Goal: Information Seeking & Learning: Learn about a topic

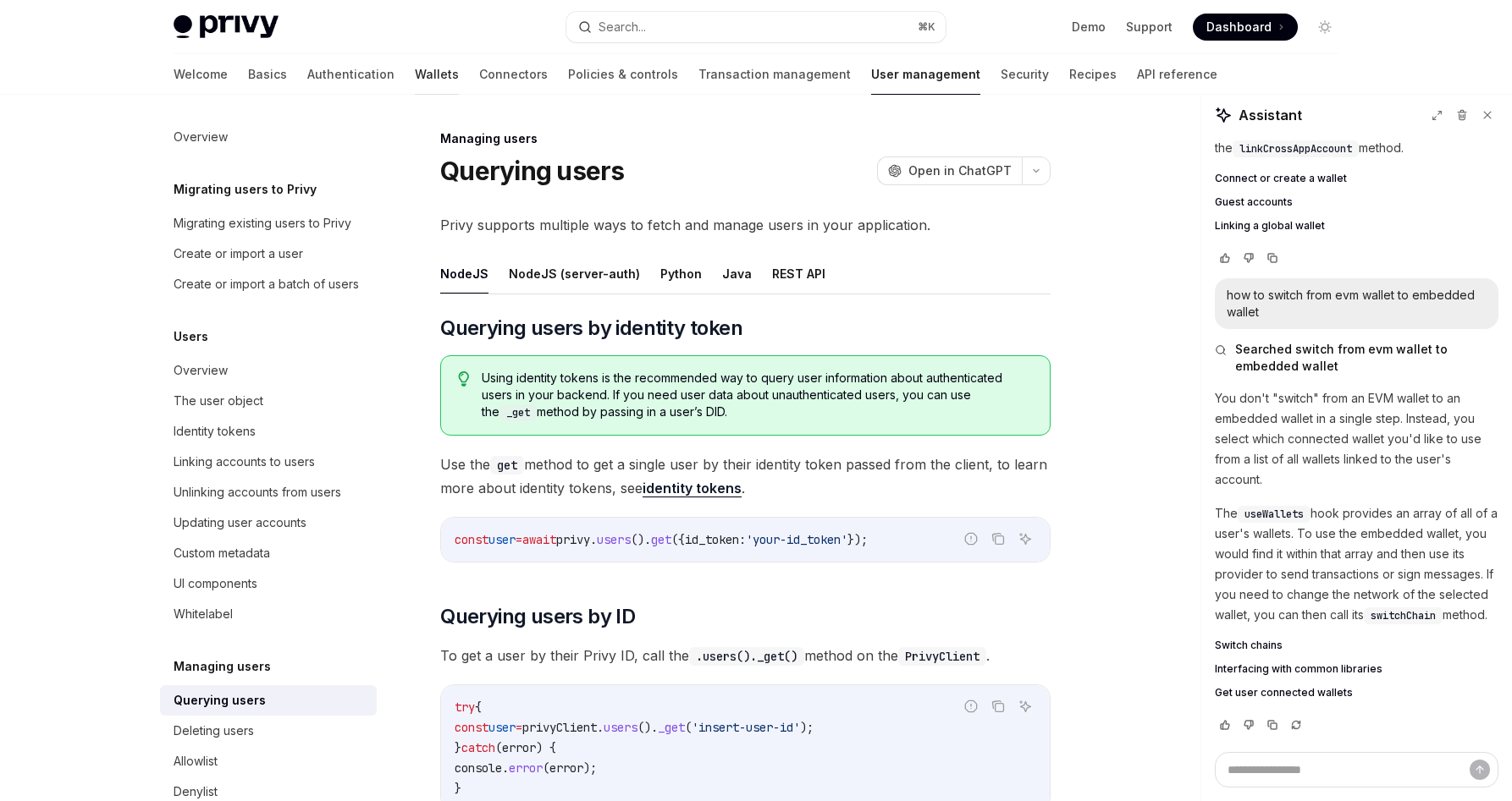
click at [415, 67] on link "Wallets" at bounding box center [437, 74] width 44 height 41
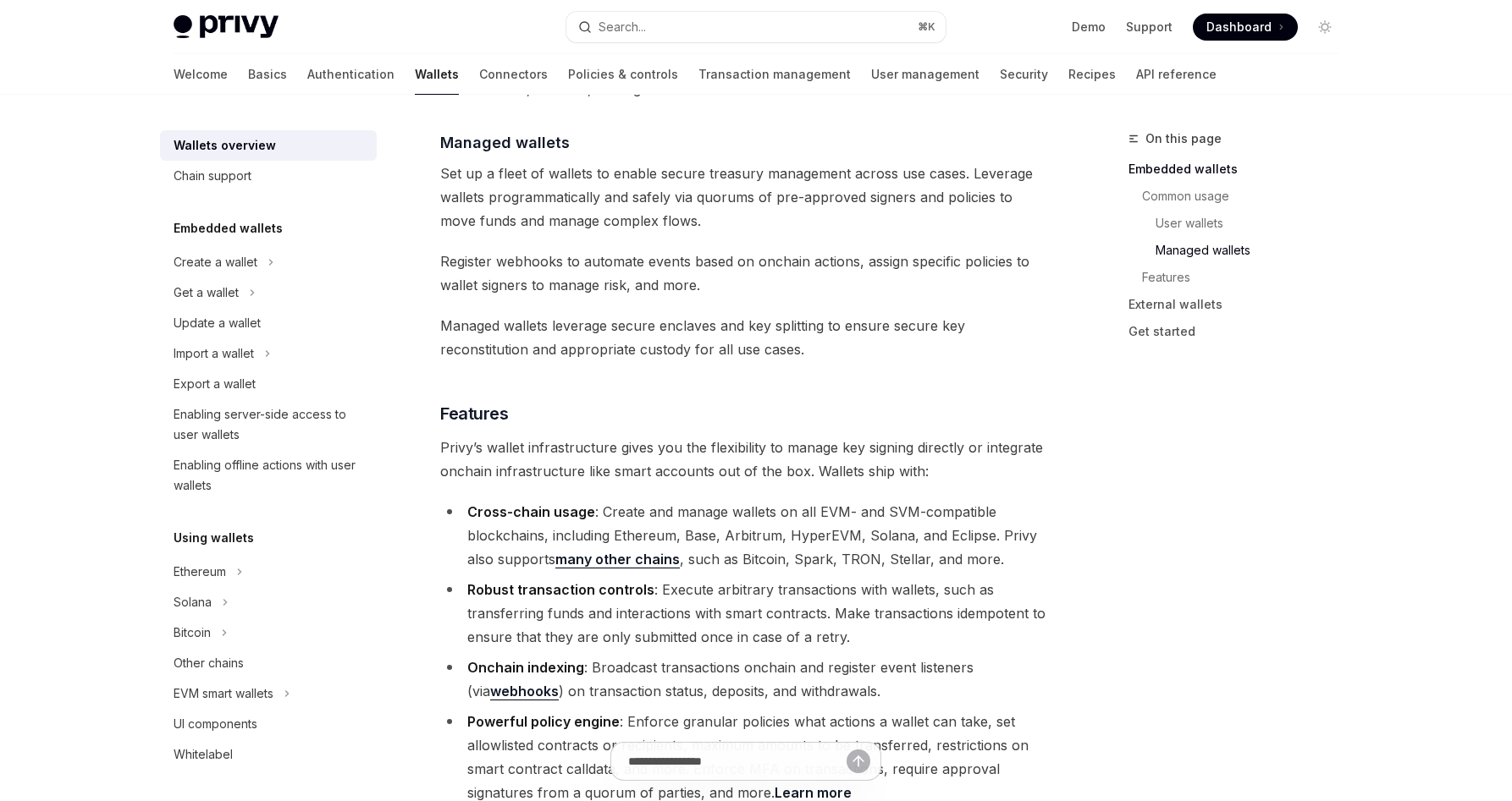
scroll to position [1544, 0]
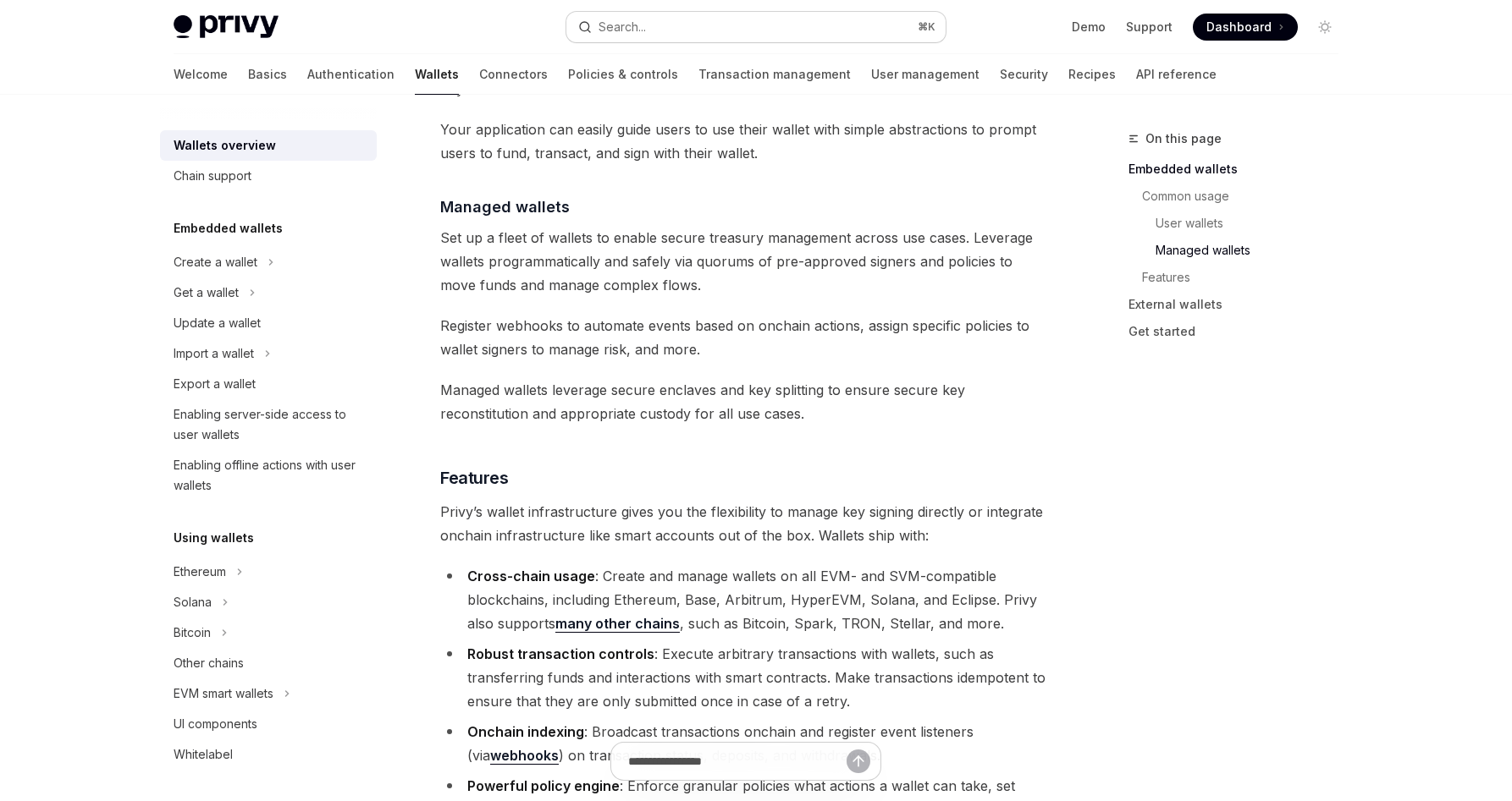
click at [634, 33] on div "Search..." at bounding box center [622, 27] width 47 height 20
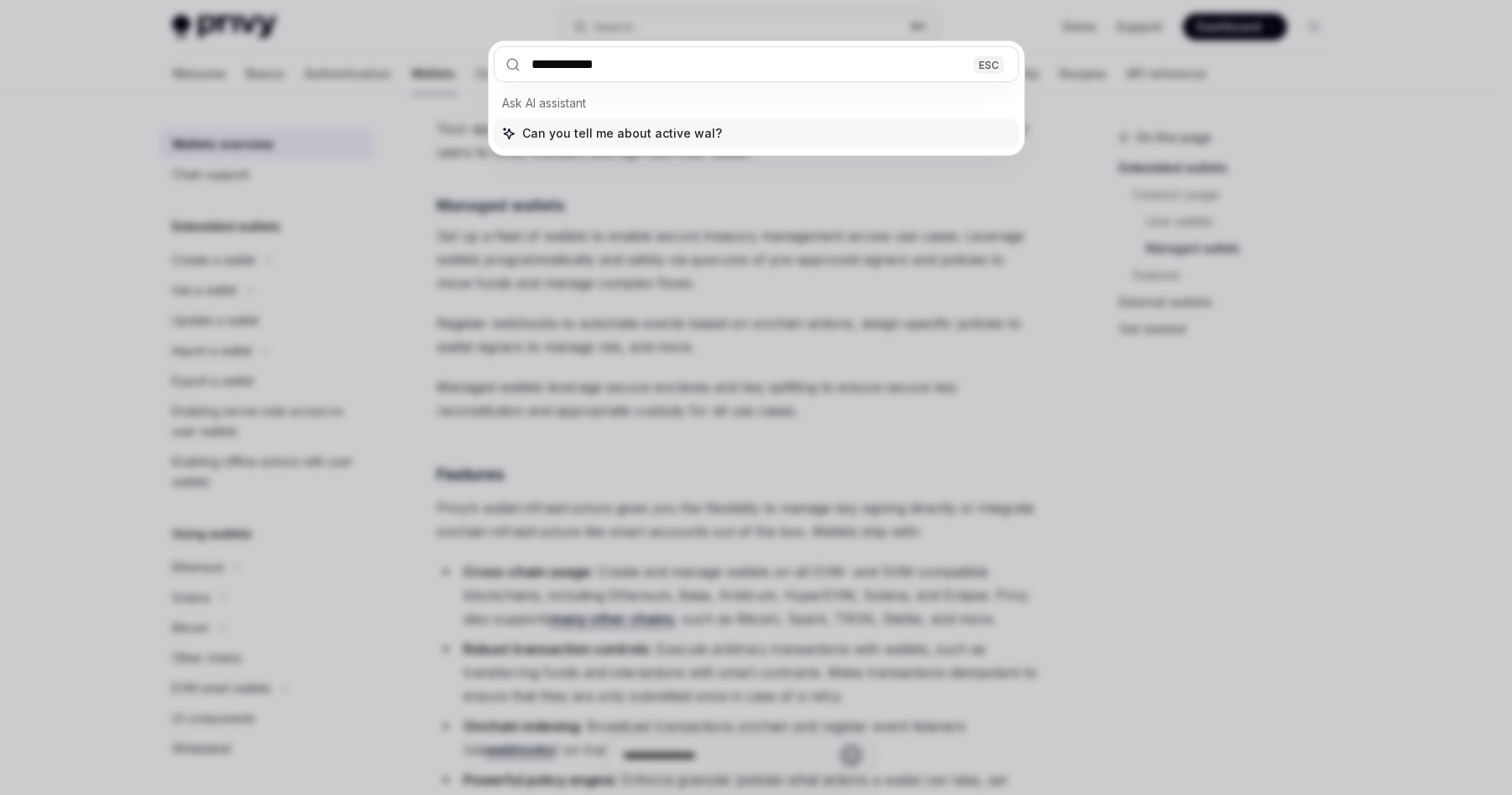
type input "**********"
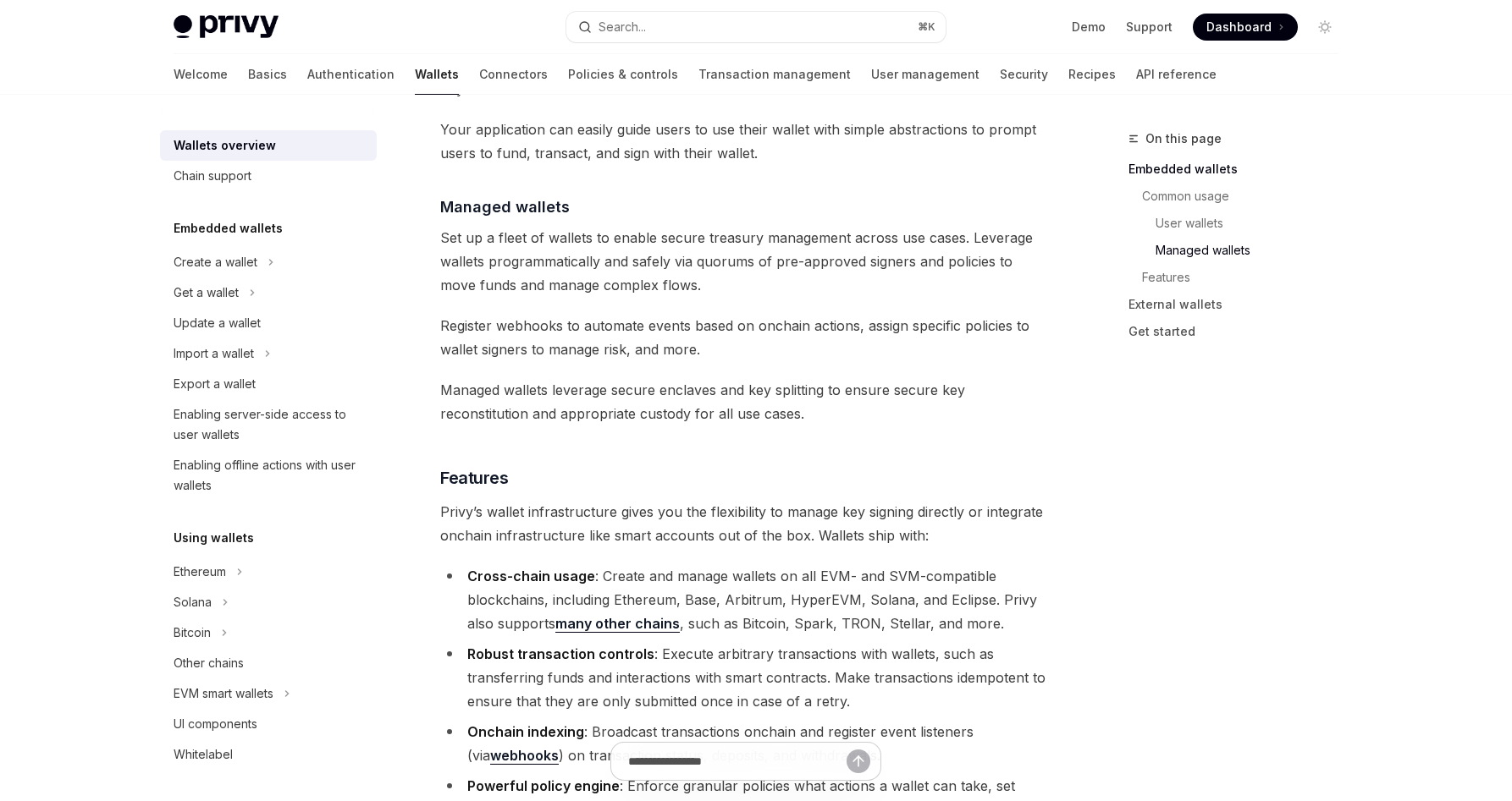
type textarea "*"
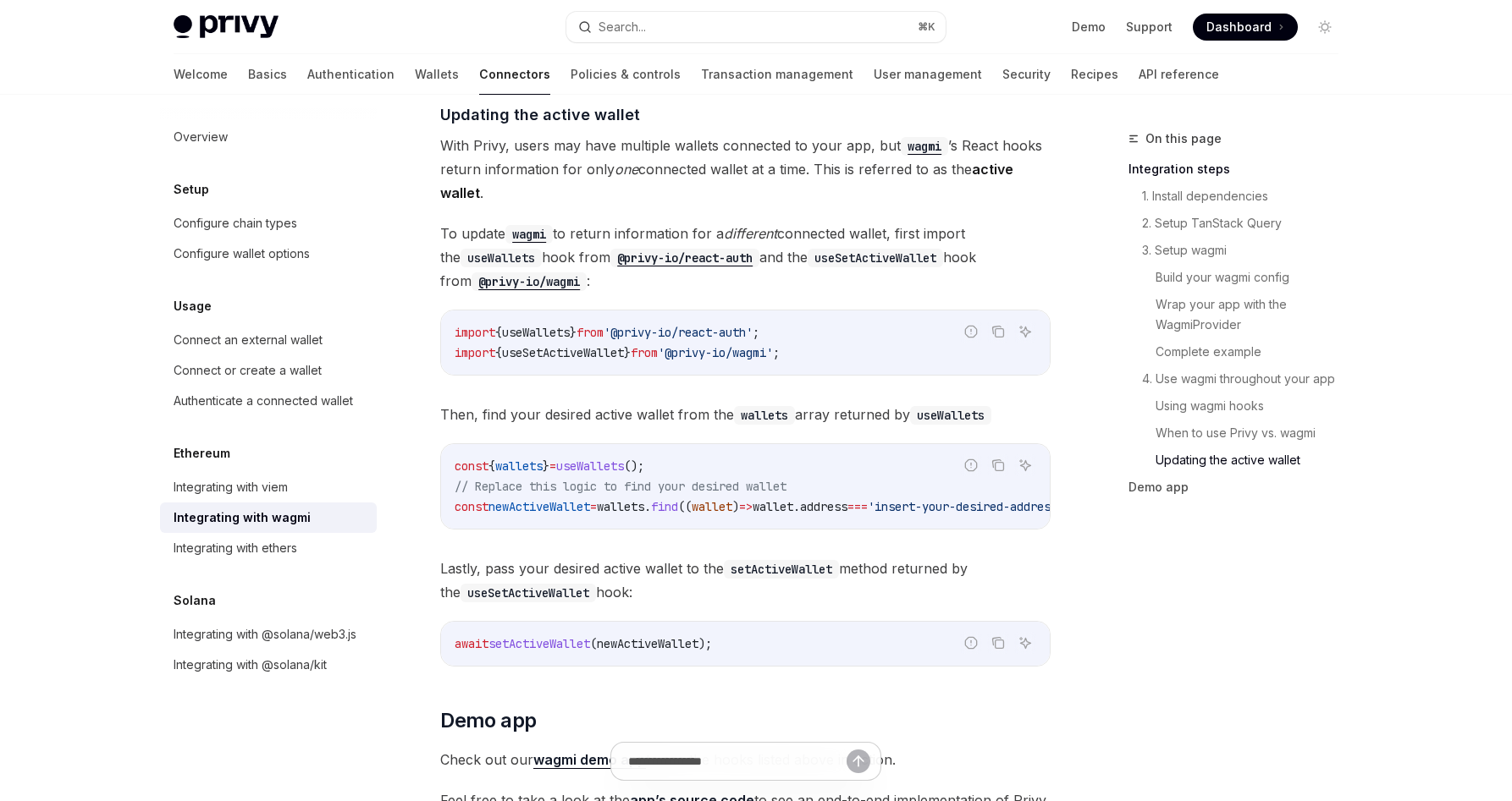
scroll to position [4513, 0]
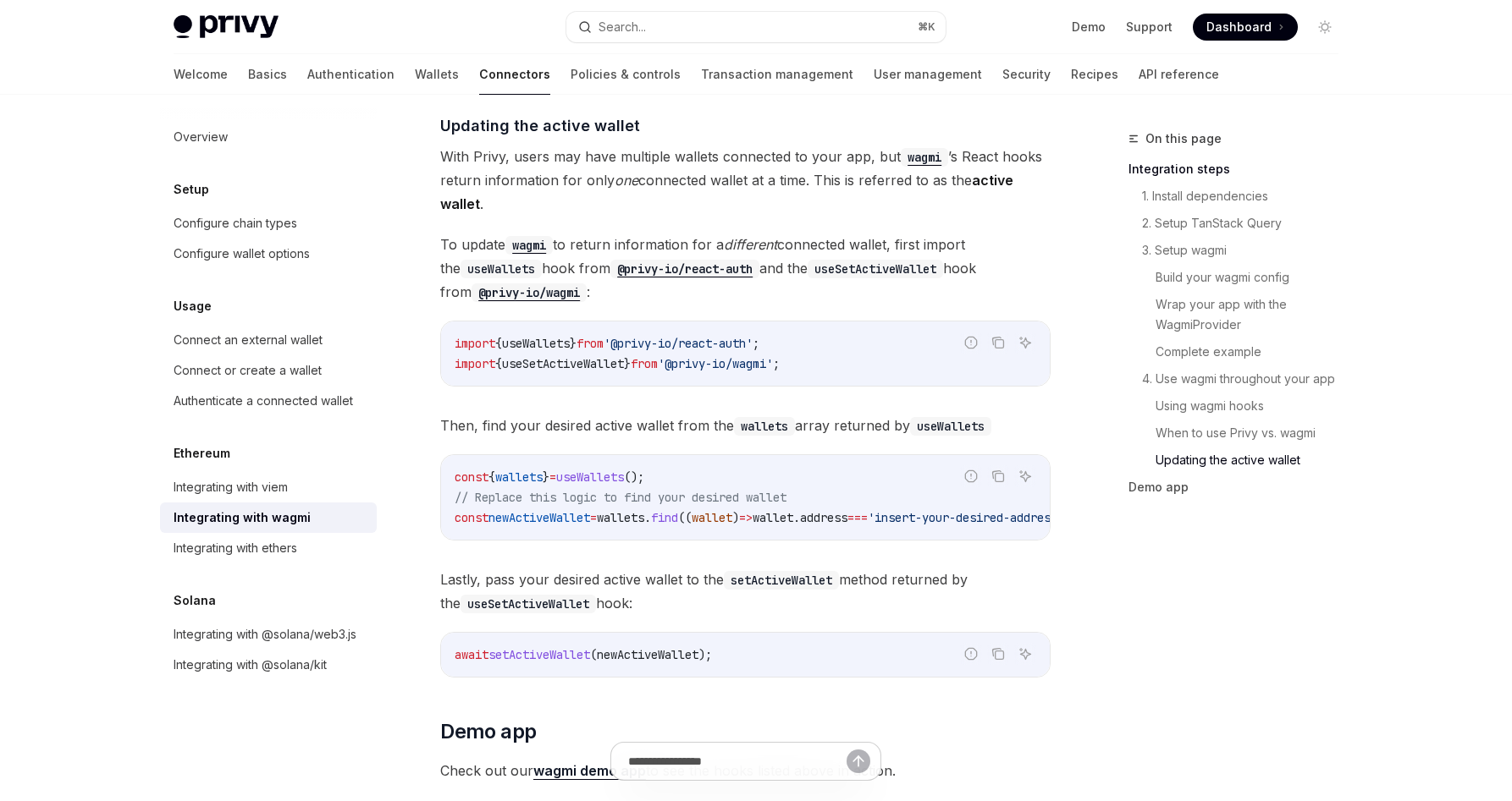
drag, startPoint x: 733, startPoint y: 537, endPoint x: 956, endPoint y: 538, distance: 223.0
